Goal: Task Accomplishment & Management: Manage account settings

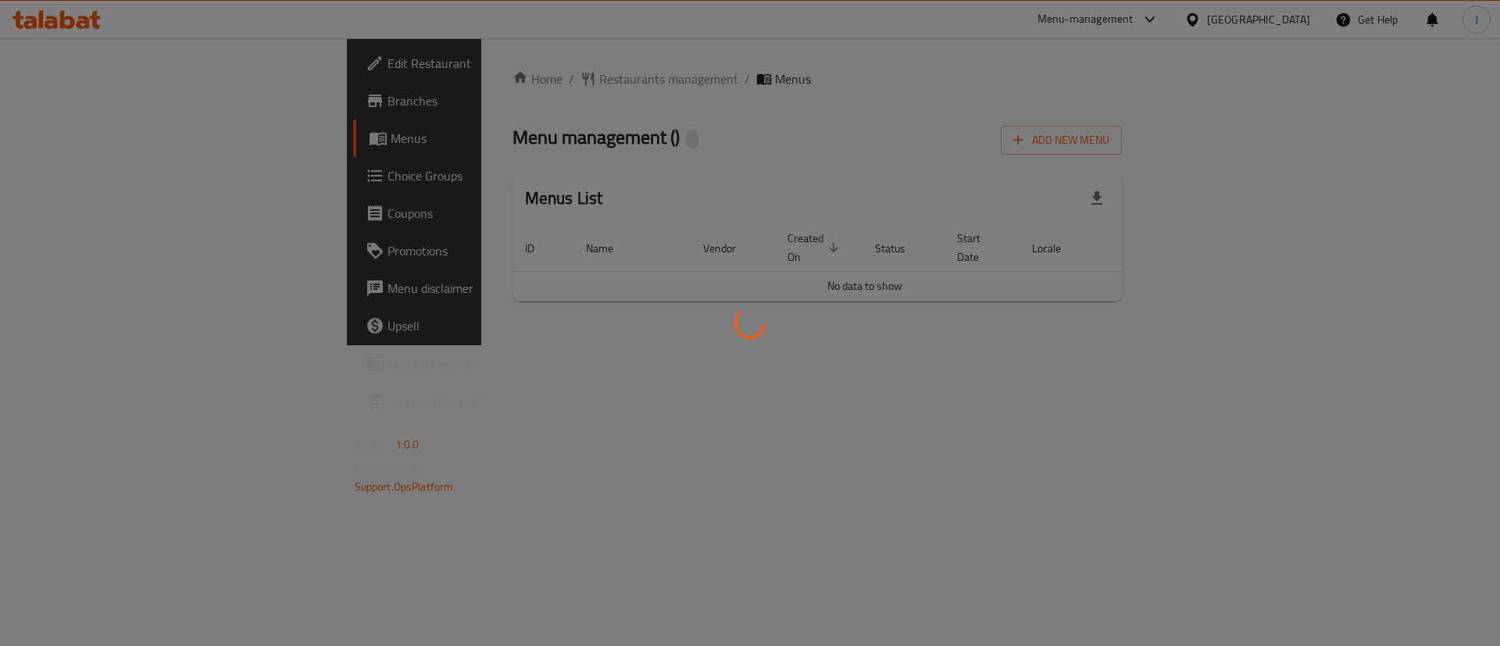
click at [1280, 15] on div at bounding box center [750, 323] width 1500 height 646
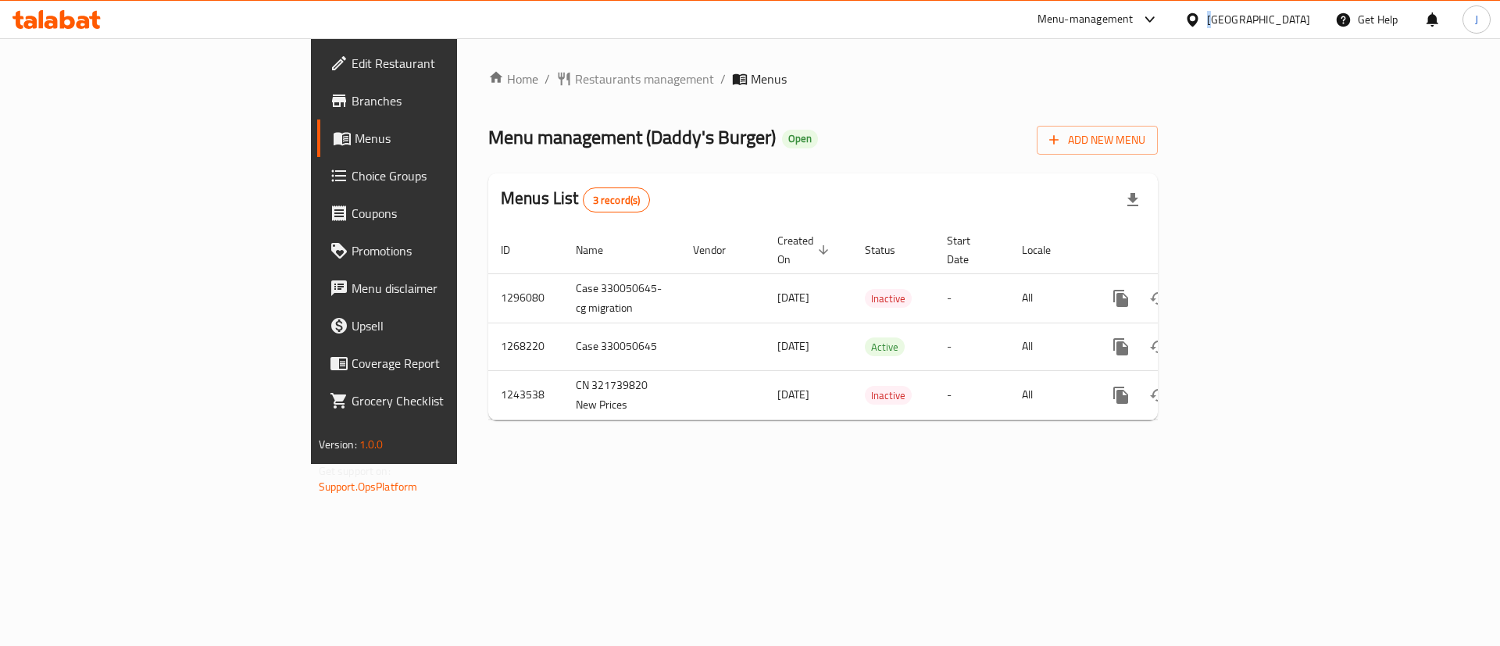
click at [1286, 24] on div "[GEOGRAPHIC_DATA]" at bounding box center [1258, 19] width 103 height 17
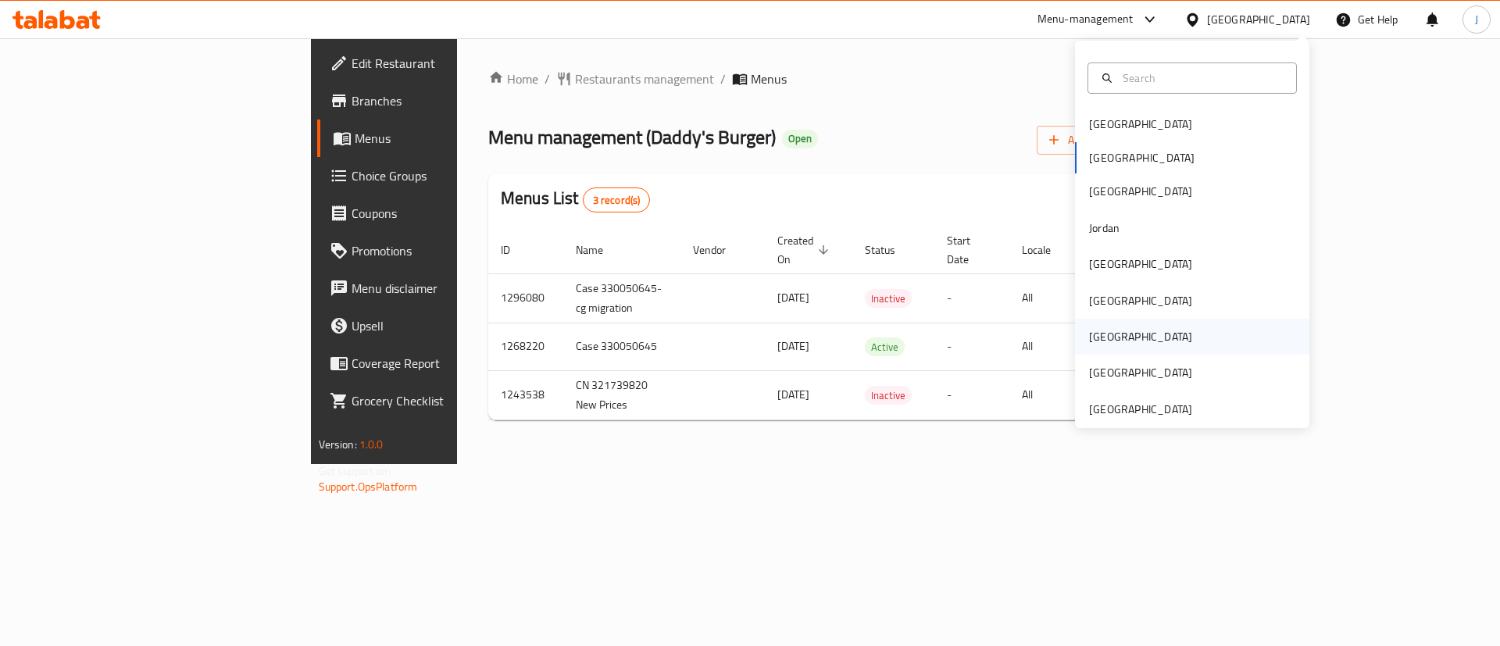
click at [1101, 338] on div "Qatar" at bounding box center [1140, 337] width 128 height 36
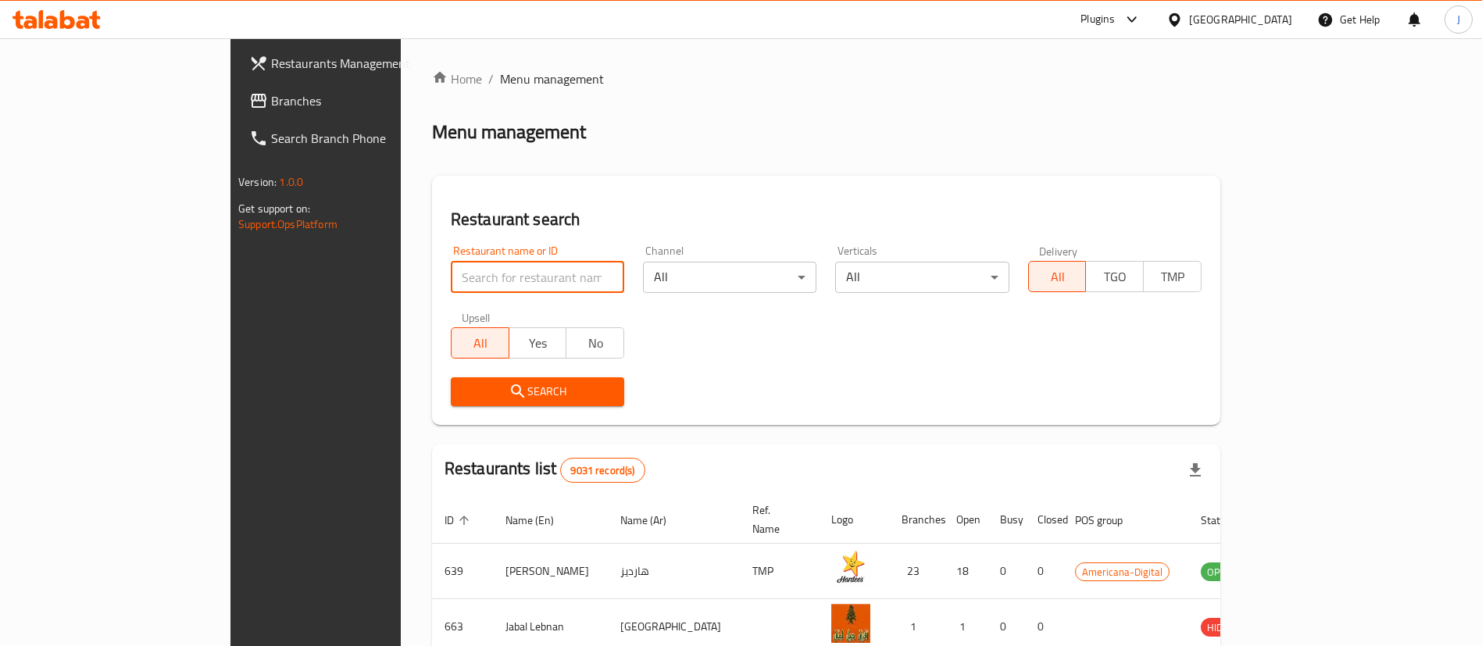
click at [451, 273] on input "search" at bounding box center [537, 277] width 173 height 31
paste input "Ahmed Al Maghribi Perf"
type input "Ahmed Al Maghribi Perf"
click button "Search" at bounding box center [537, 391] width 173 height 29
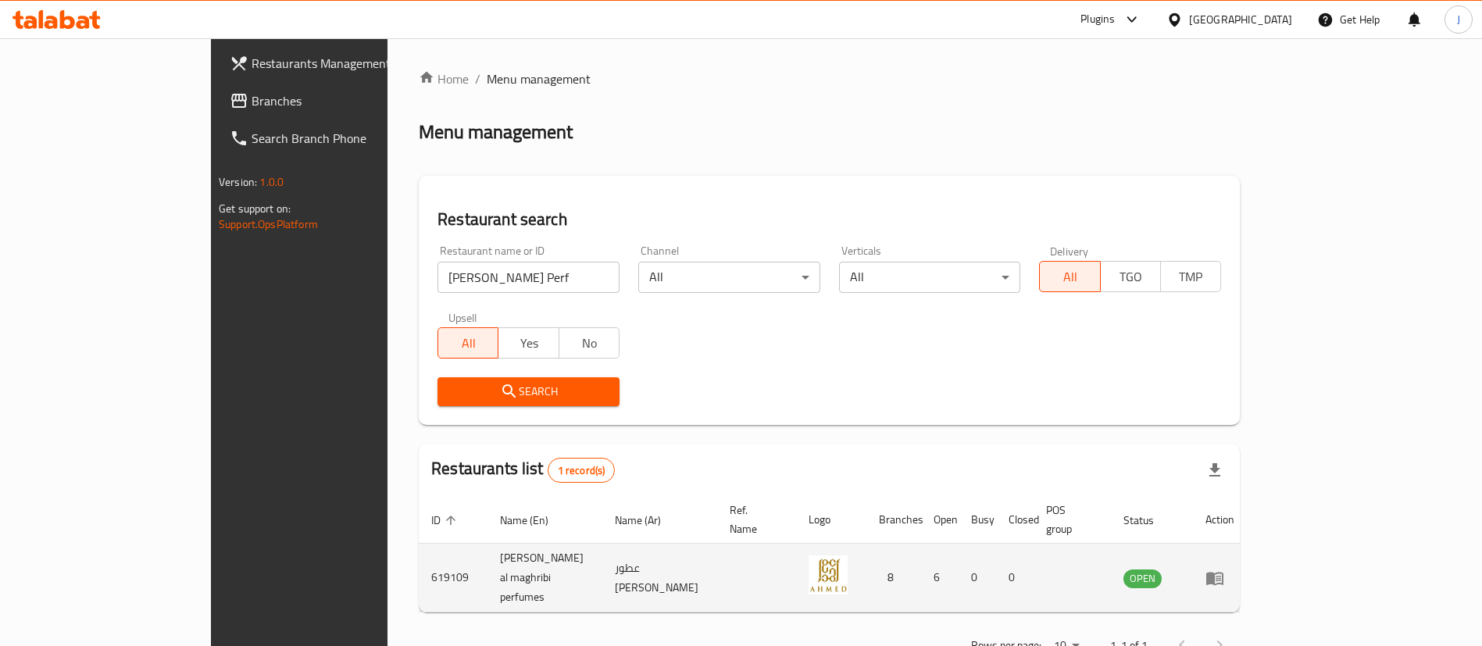
click at [1223, 572] on icon "enhanced table" at bounding box center [1214, 578] width 17 height 13
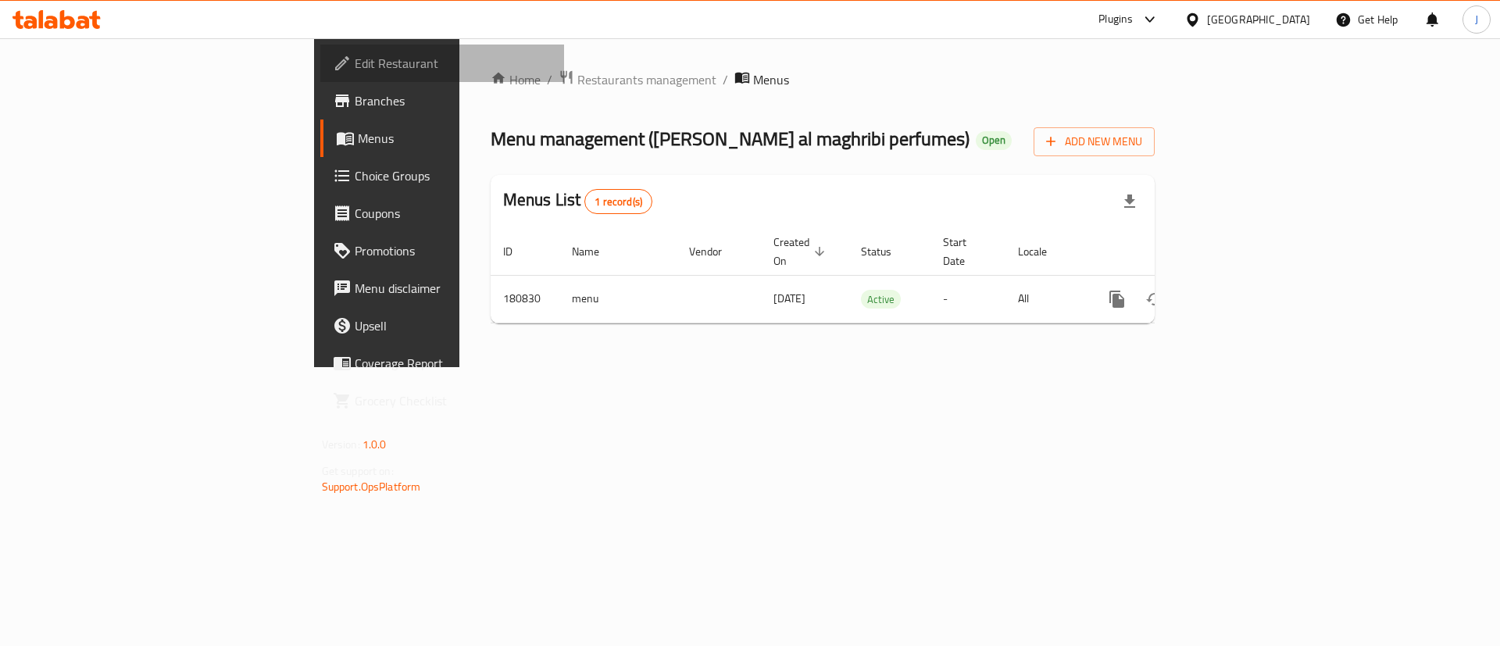
drag, startPoint x: 64, startPoint y: 74, endPoint x: 65, endPoint y: 85, distance: 11.0
click at [355, 73] on span "Edit Restaurant" at bounding box center [454, 63] width 198 height 19
